Goal: Information Seeking & Learning: Find specific fact

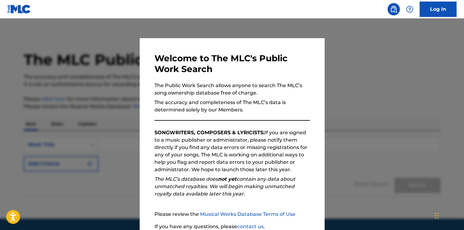
scroll to position [52, 0]
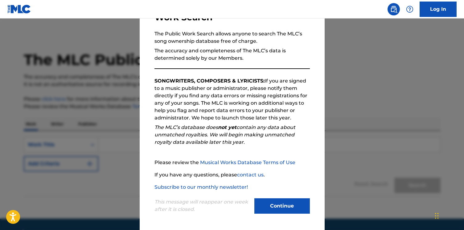
click at [271, 203] on button "Continue" at bounding box center [281, 206] width 55 height 15
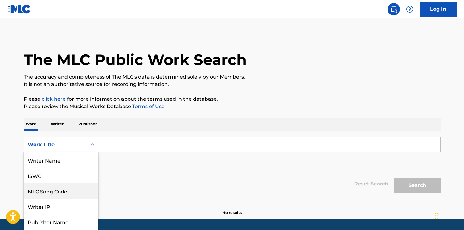
click at [53, 149] on div "MLC Song Code, 3 of 8. 8 results available. Use Up and Down to choose options, …" at bounding box center [61, 144] width 75 height 15
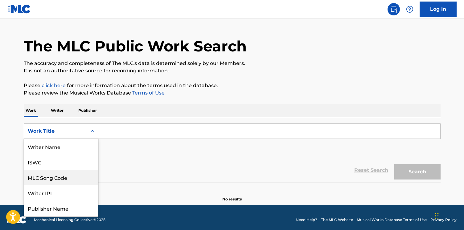
scroll to position [31, 0]
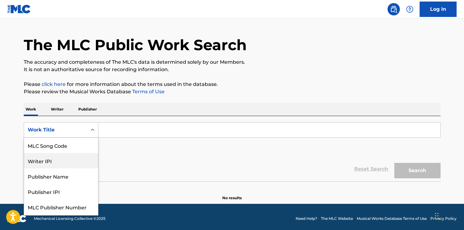
click at [53, 155] on div "Writer IPI" at bounding box center [61, 160] width 74 height 15
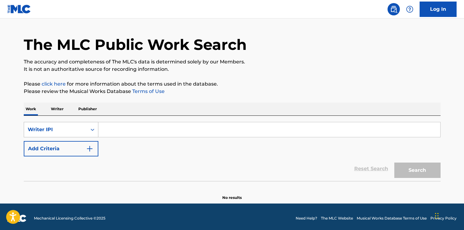
click at [72, 133] on div "Writer IPI" at bounding box center [55, 130] width 63 height 12
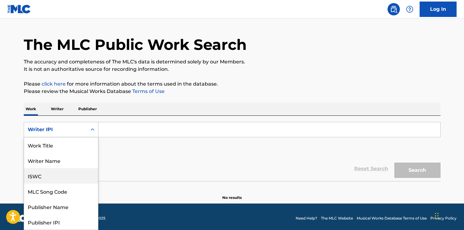
scroll to position [0, 0]
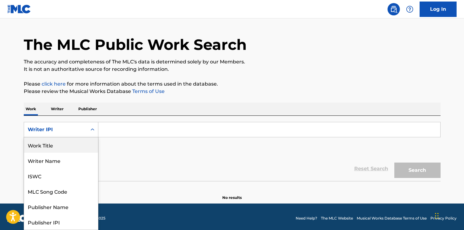
click at [72, 152] on div "Work Title" at bounding box center [61, 144] width 74 height 15
click at [72, 124] on div "Work Title" at bounding box center [55, 130] width 63 height 12
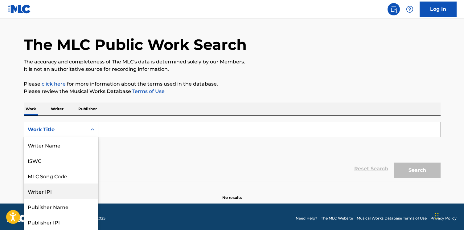
click at [62, 186] on div "Writer IPI" at bounding box center [61, 191] width 74 height 15
click at [68, 129] on div "Writer IPI" at bounding box center [55, 129] width 55 height 7
click at [62, 194] on div "MLC Song Code" at bounding box center [61, 191] width 74 height 15
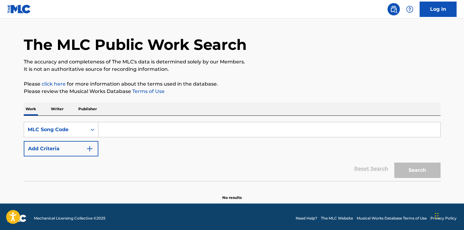
click at [132, 131] on input "Search Form" at bounding box center [269, 129] width 342 height 15
paste input "RO1NWN"
type input "RO1NWN"
click at [394, 163] on button "Search" at bounding box center [417, 170] width 46 height 15
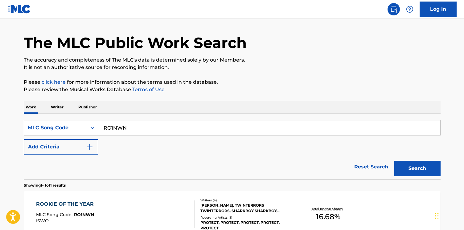
scroll to position [86, 0]
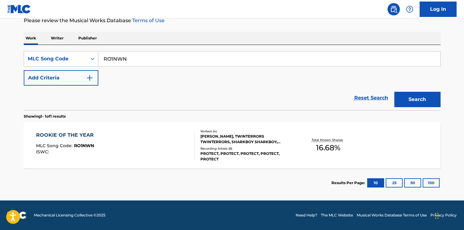
click at [138, 152] on div "ROOKIE OF THE YEAR MLC Song Code : RO1NWN ISWC :" at bounding box center [115, 146] width 158 height 28
